Goal: Task Accomplishment & Management: Manage account settings

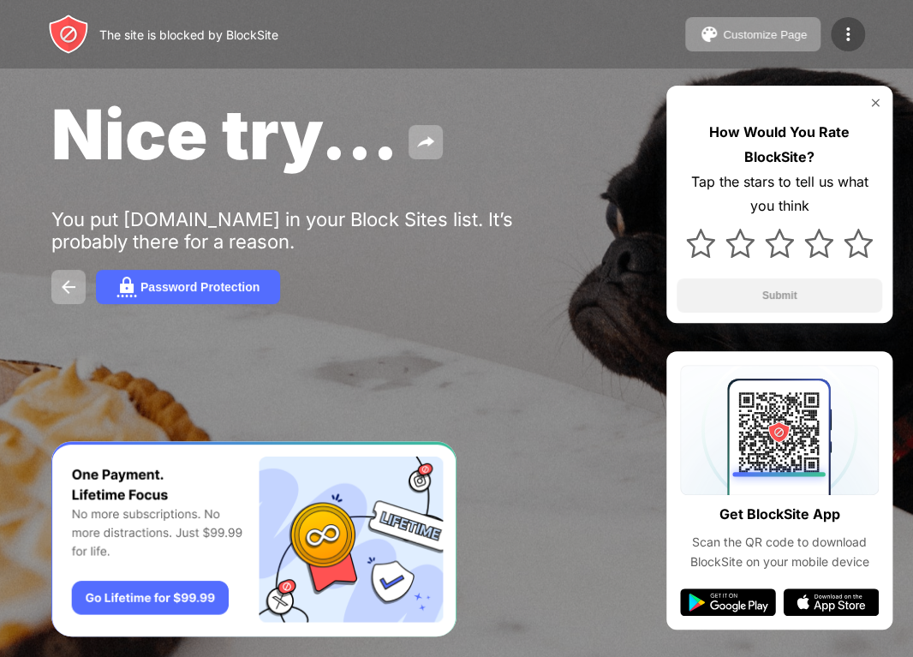
click at [853, 29] on img at bounding box center [848, 34] width 21 height 21
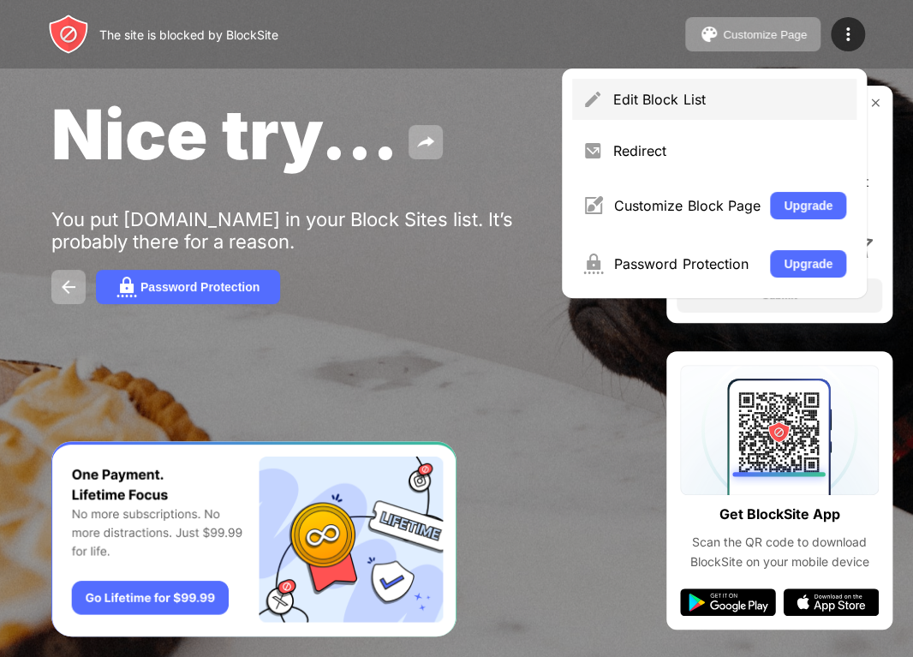
click at [732, 96] on div "Edit Block List" at bounding box center [729, 99] width 233 height 17
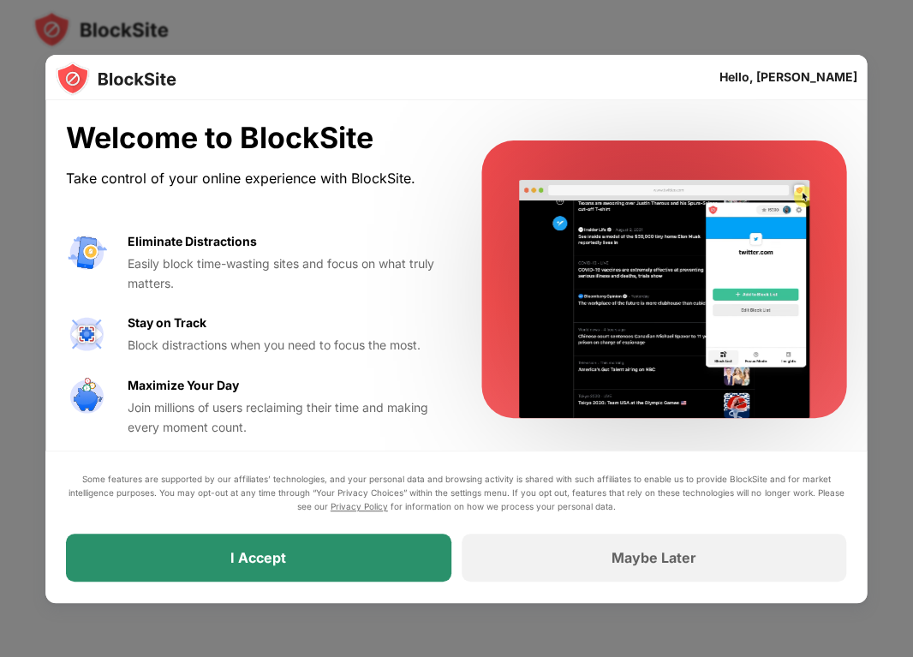
click at [369, 560] on div "I Accept" at bounding box center [258, 558] width 385 height 48
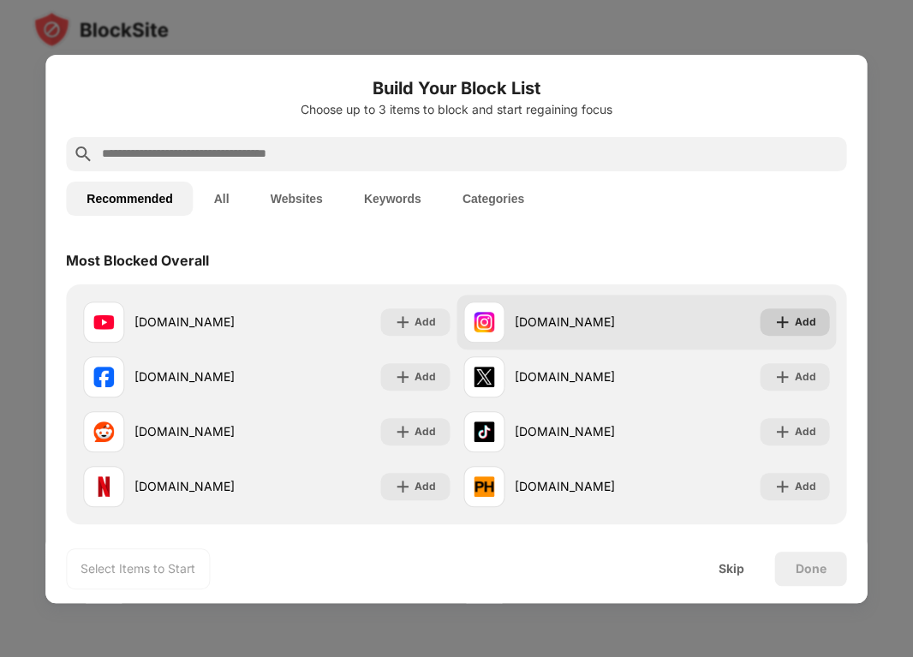
click at [792, 328] on div "Add" at bounding box center [795, 321] width 69 height 27
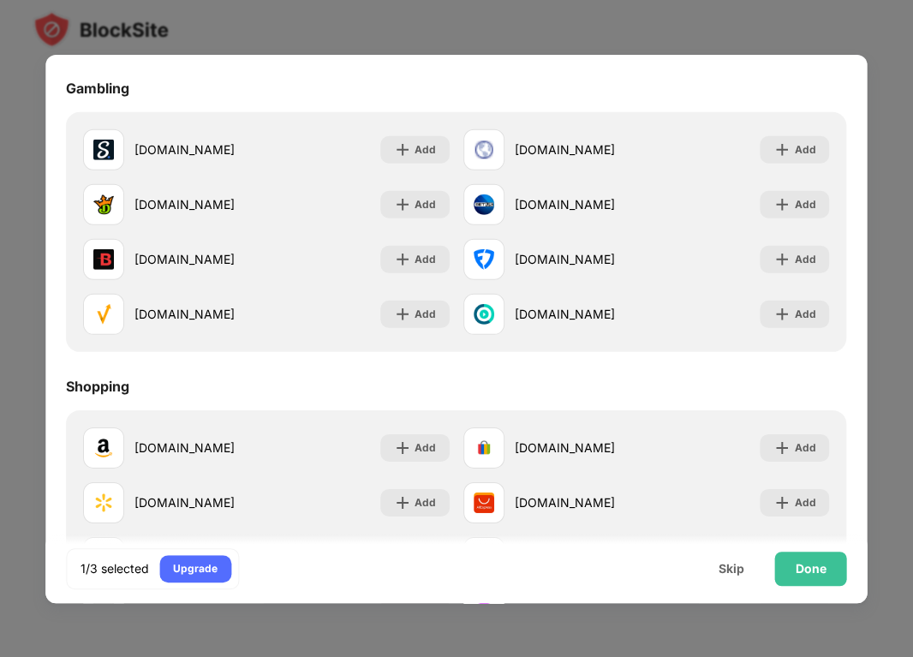
scroll to position [1665, 0]
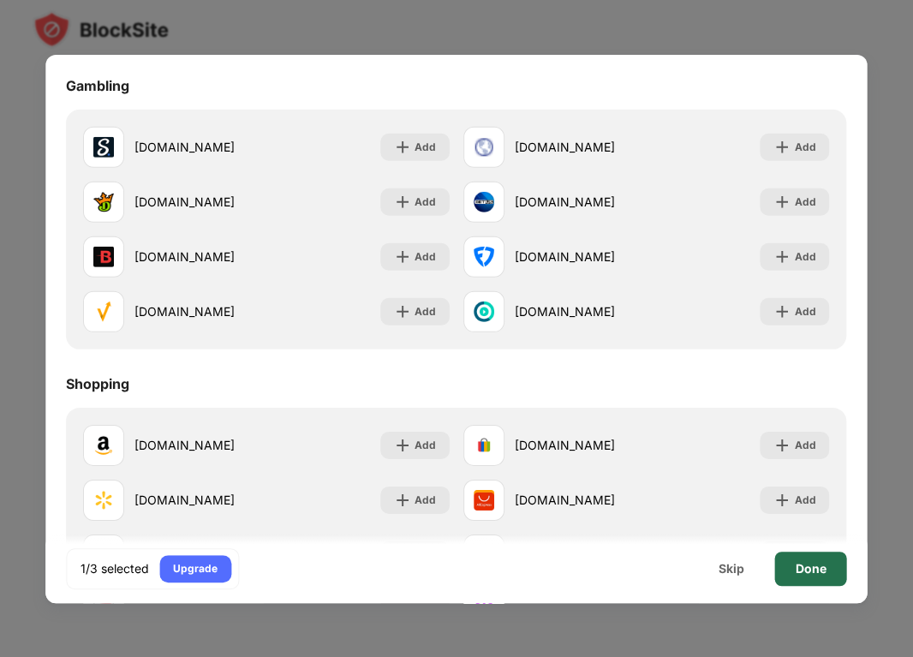
click at [812, 568] on div "Done" at bounding box center [811, 569] width 31 height 14
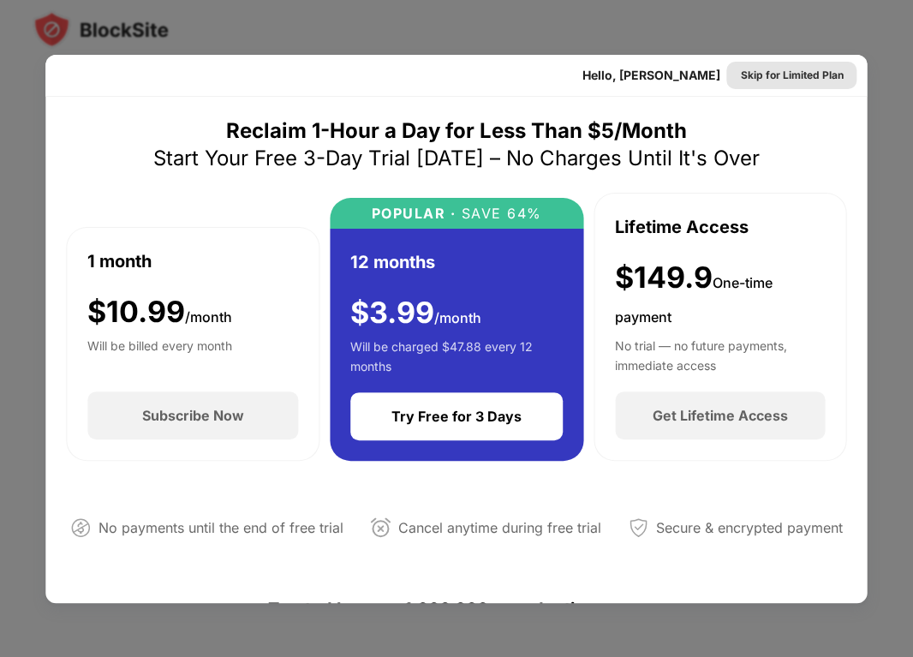
click at [815, 78] on div "Skip for Limited Plan" at bounding box center [792, 75] width 103 height 17
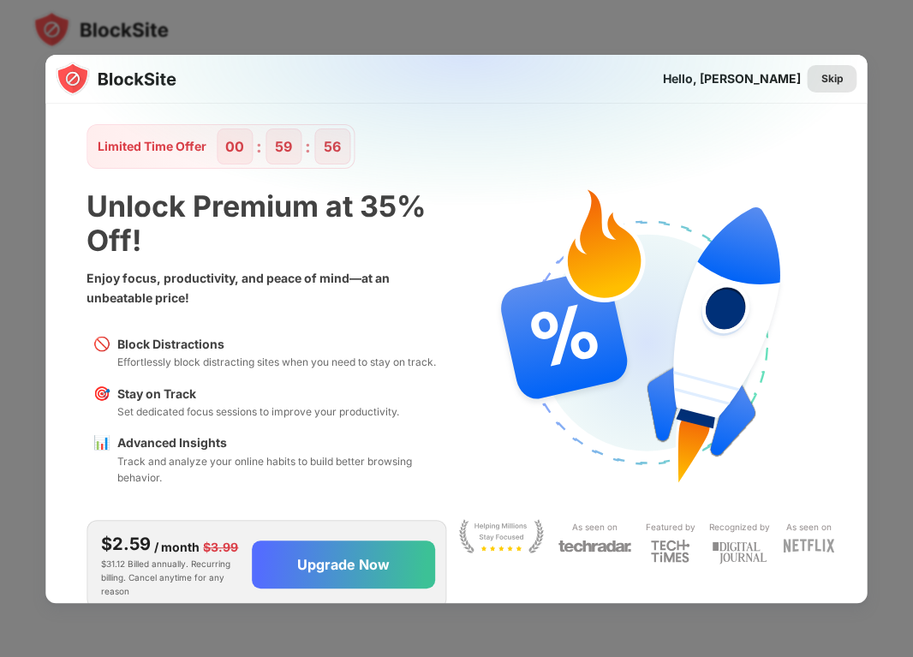
click at [833, 87] on div "Skip" at bounding box center [833, 78] width 50 height 27
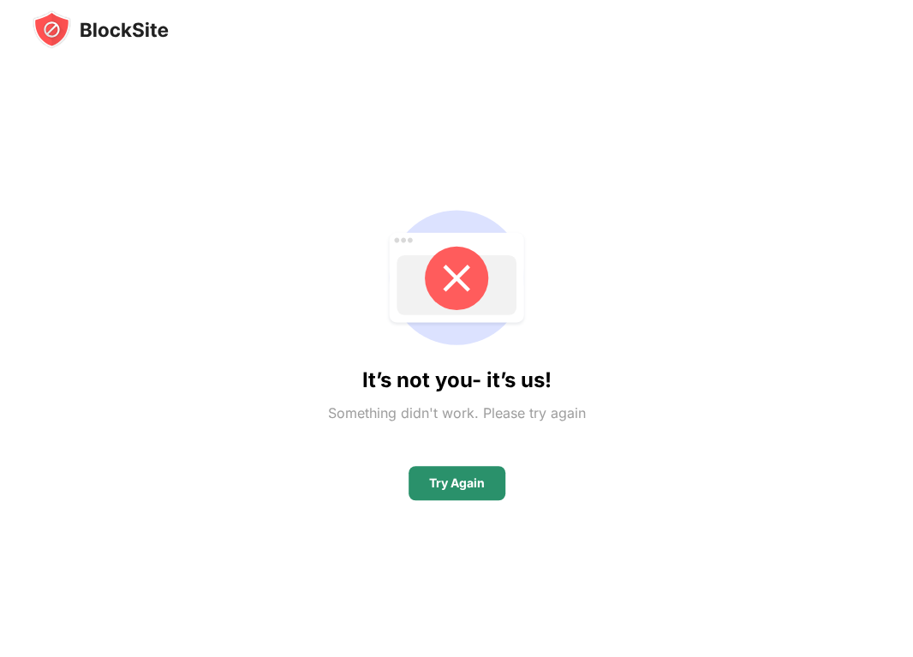
click at [464, 491] on div "Try Again" at bounding box center [457, 483] width 97 height 34
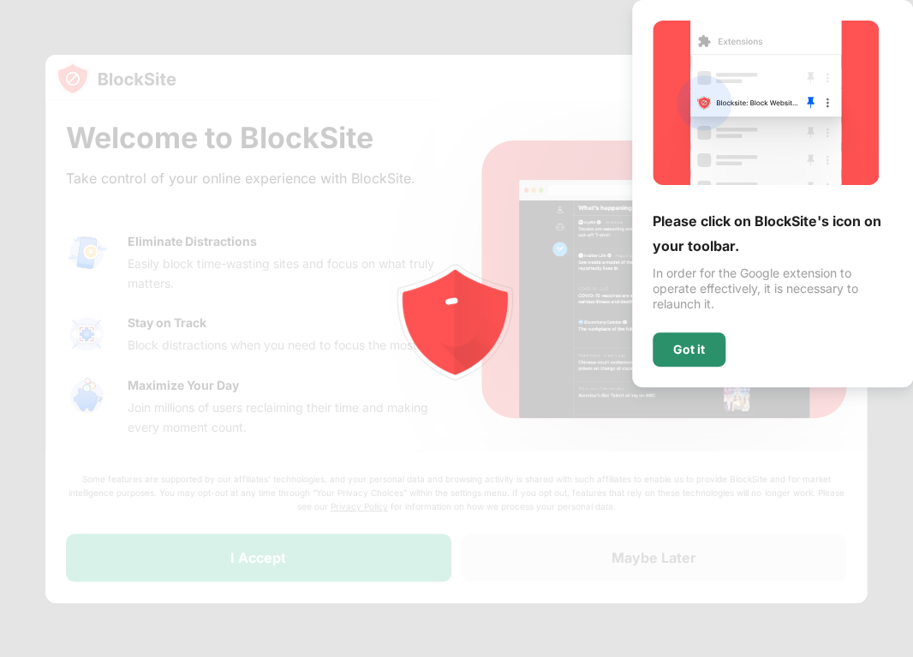
click at [689, 334] on div "Got it" at bounding box center [689, 349] width 73 height 34
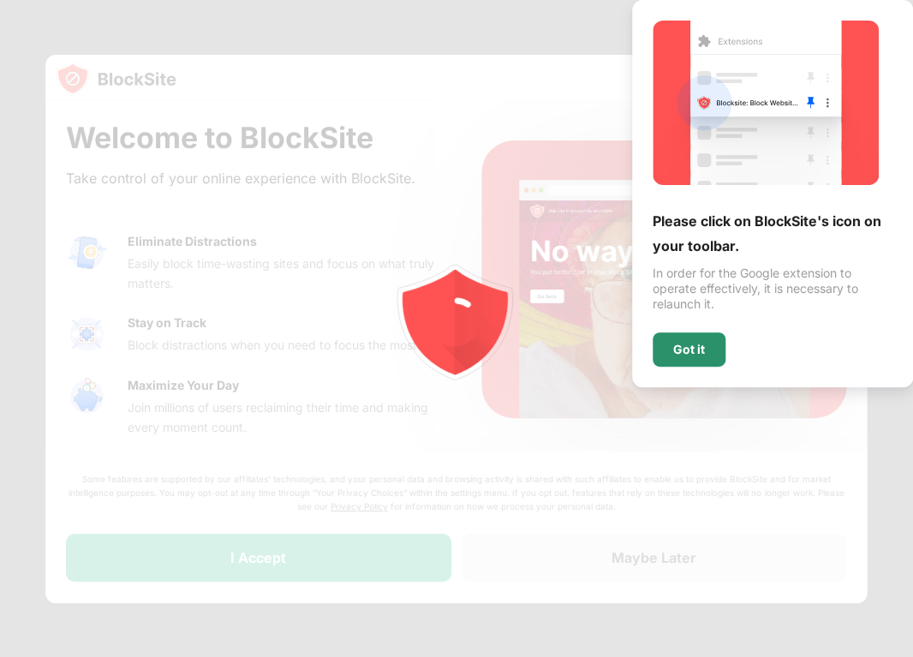
click at [677, 343] on div "Got it" at bounding box center [689, 350] width 32 height 14
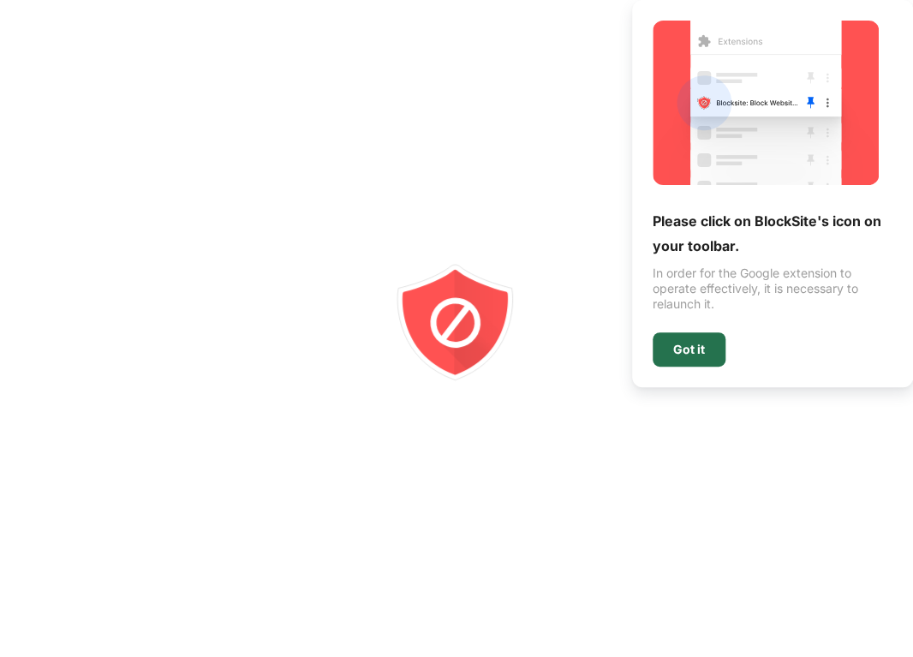
click at [695, 349] on div "Got it" at bounding box center [689, 350] width 32 height 14
